Goal: Find specific page/section: Find specific page/section

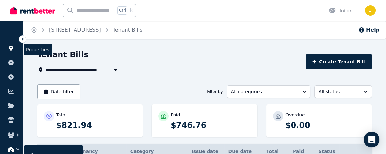
click at [11, 49] on icon at bounding box center [11, 48] width 4 height 5
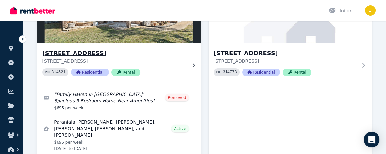
scroll to position [89, 0]
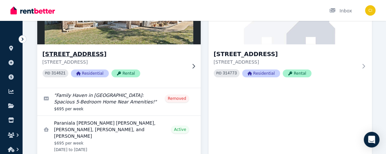
click at [92, 54] on h3 "6 Mountview Crescent, Gatton" at bounding box center [115, 54] width 144 height 9
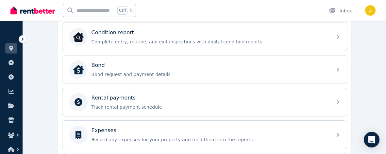
scroll to position [238, 0]
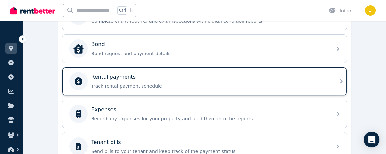
click at [131, 77] on div "Rental payments" at bounding box center [210, 77] width 237 height 8
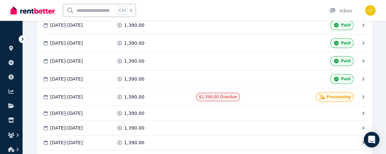
scroll to position [743, 0]
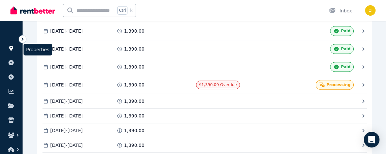
click at [10, 46] on icon at bounding box center [11, 48] width 4 height 5
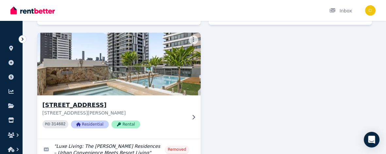
scroll to position [595, 0]
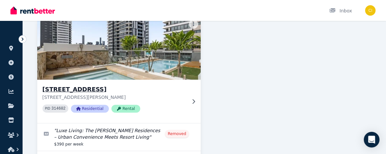
click at [82, 85] on h3 "[STREET_ADDRESS]" at bounding box center [115, 89] width 144 height 9
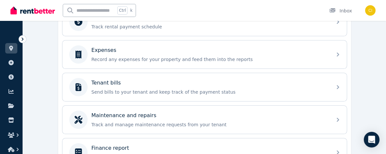
scroll to position [267, 0]
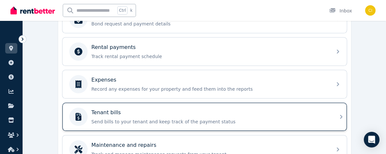
click at [168, 109] on div "Tenant bills" at bounding box center [210, 113] width 237 height 8
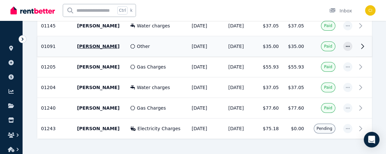
scroll to position [409, 0]
